Goal: Find specific page/section: Find specific page/section

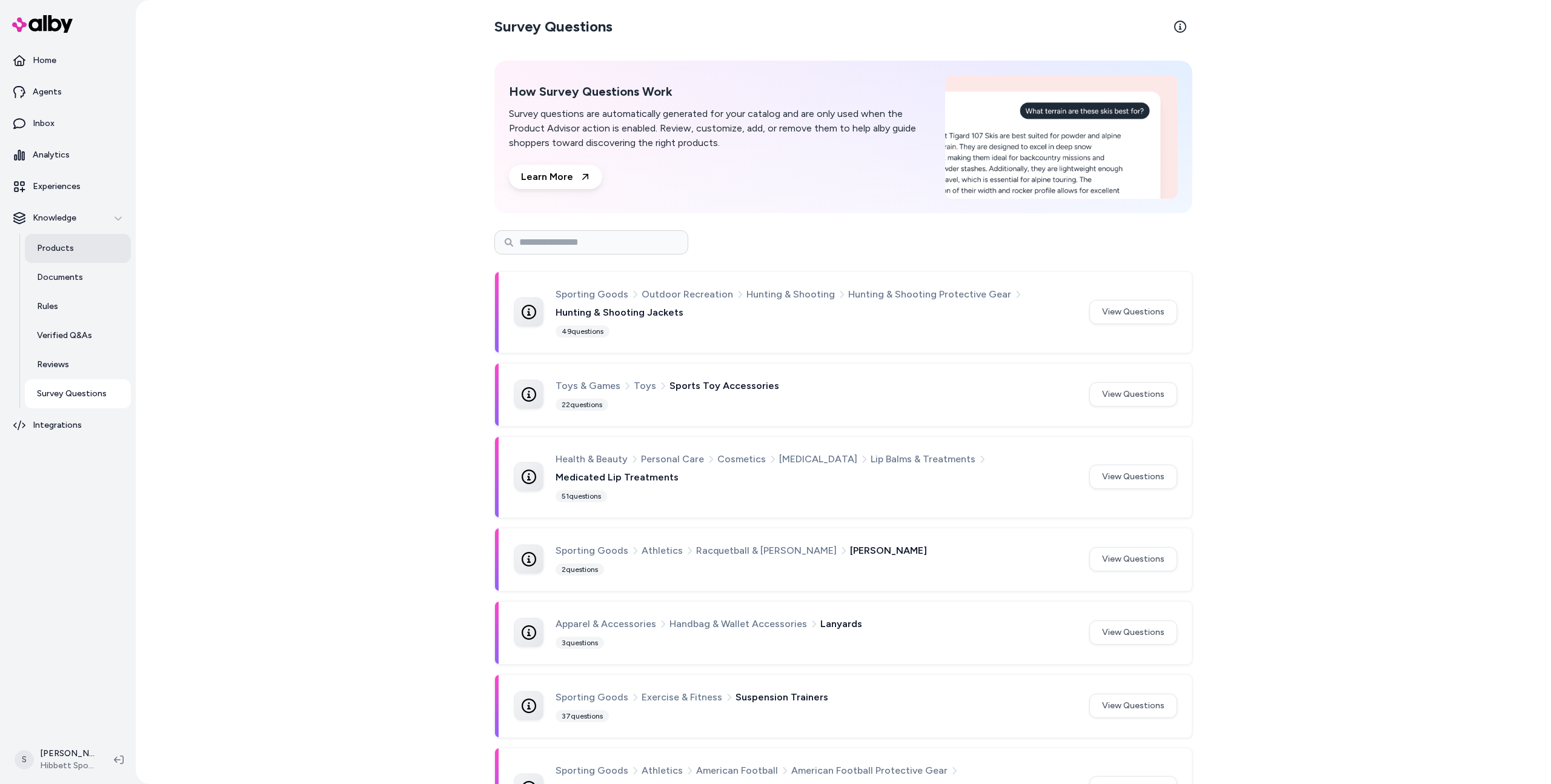
click at [81, 253] on link "Products" at bounding box center [78, 248] width 106 height 29
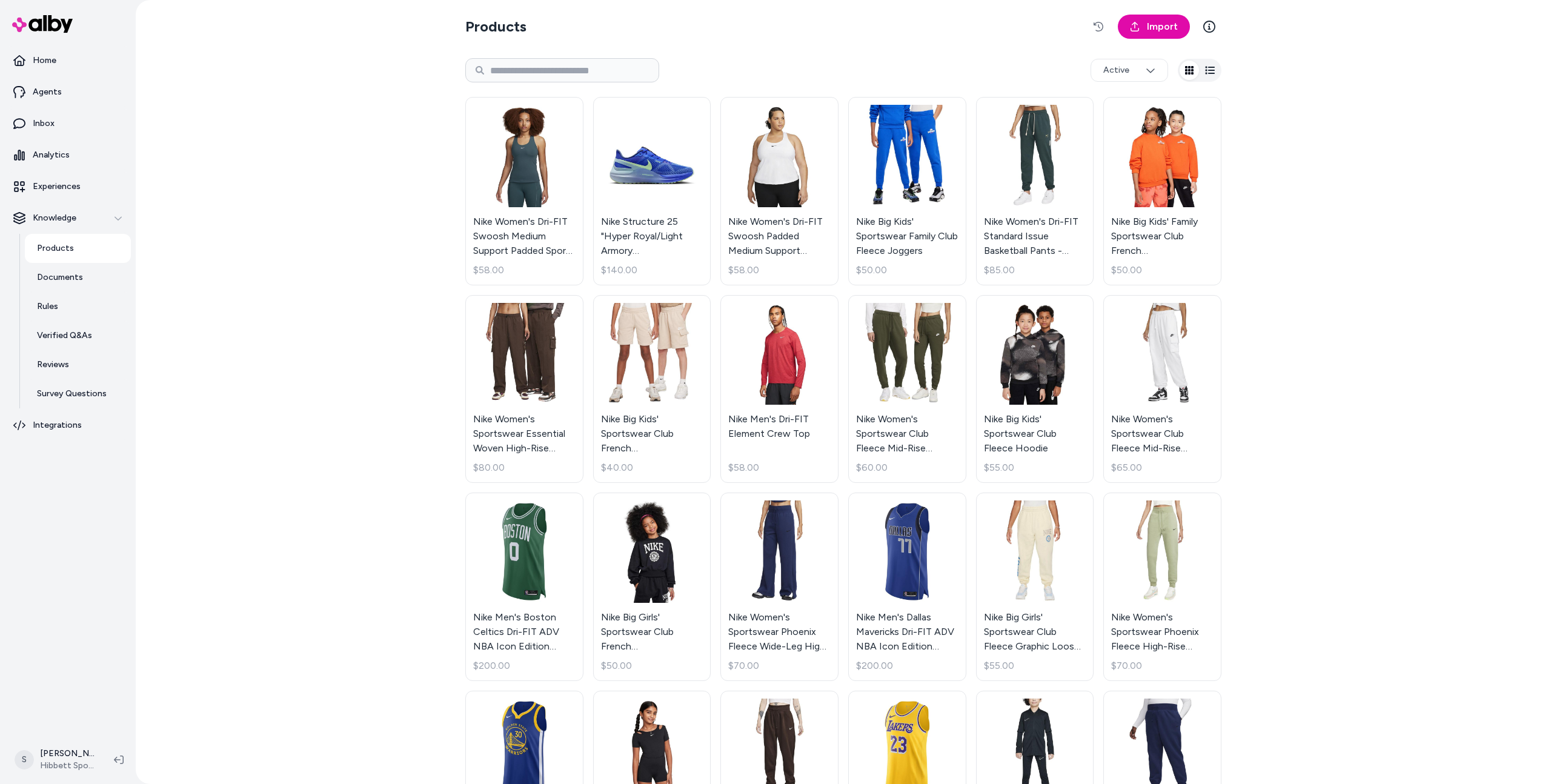
click at [1296, 542] on div "Products Import Active Nike Women's Dri-FIT Swoosh Medium Support Padded Sports…" at bounding box center [843, 392] width 1416 height 784
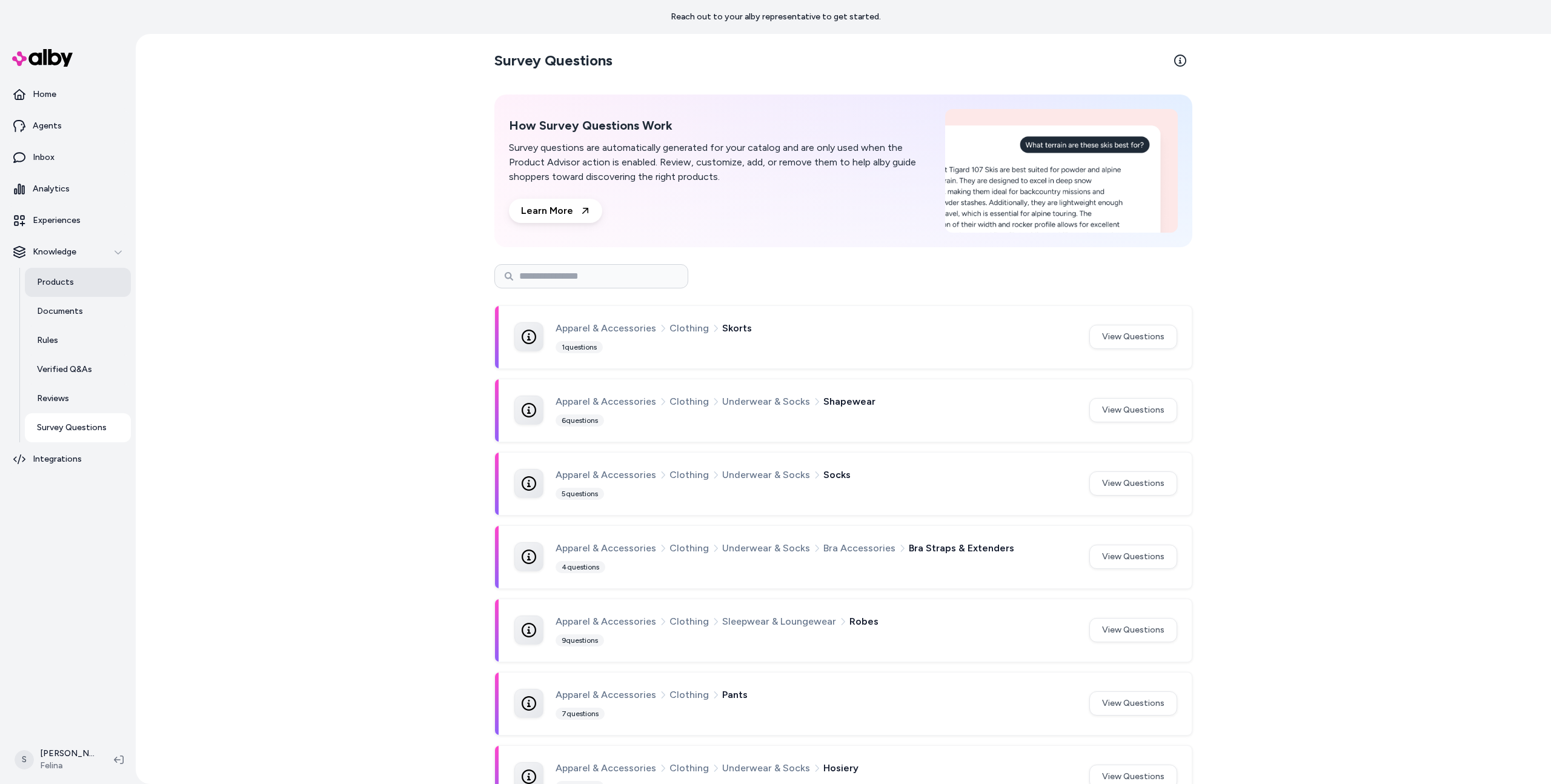
click at [83, 292] on link "Products" at bounding box center [78, 282] width 106 height 29
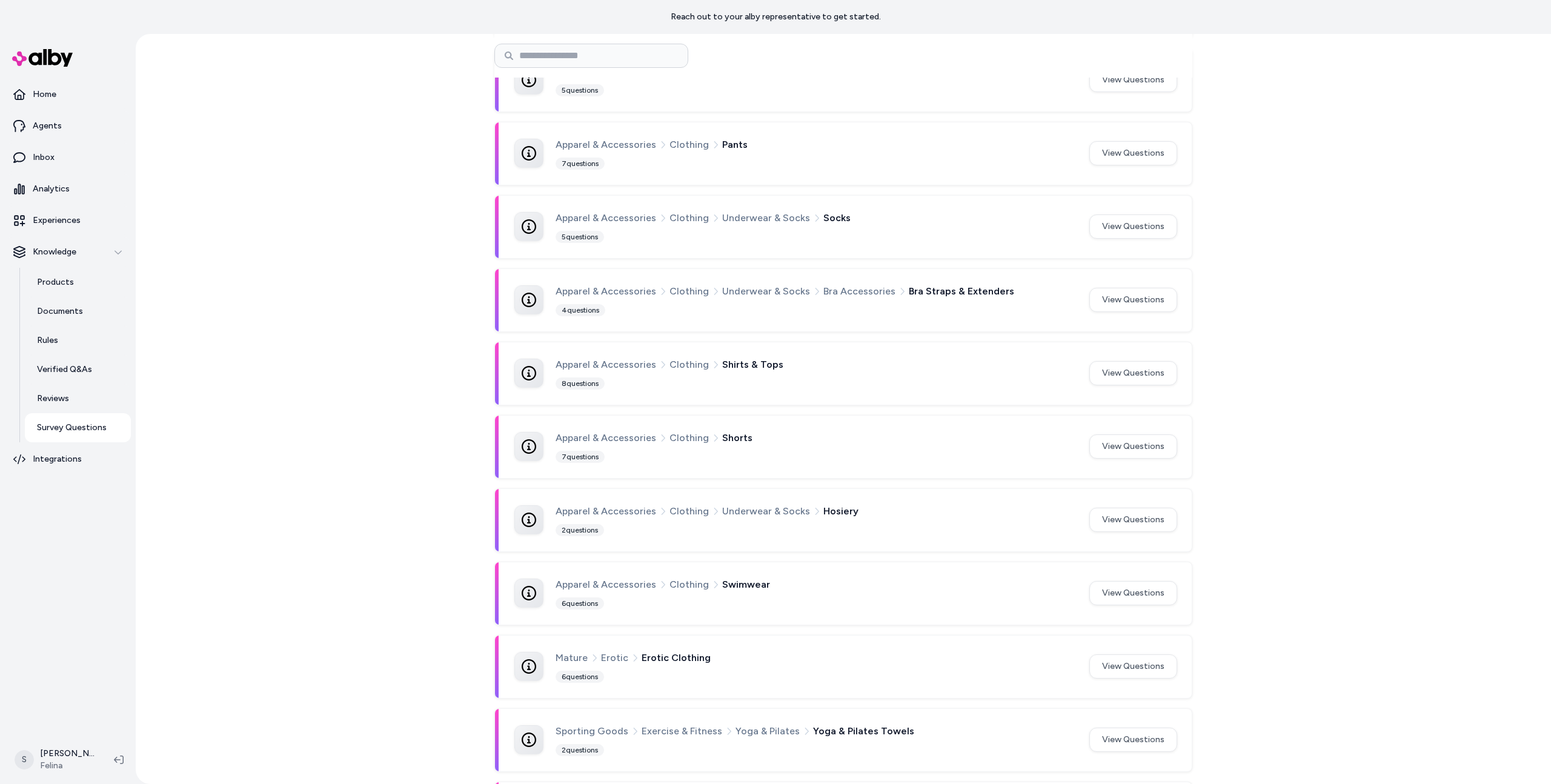
scroll to position [3, 0]
